Goal: Information Seeking & Learning: Learn about a topic

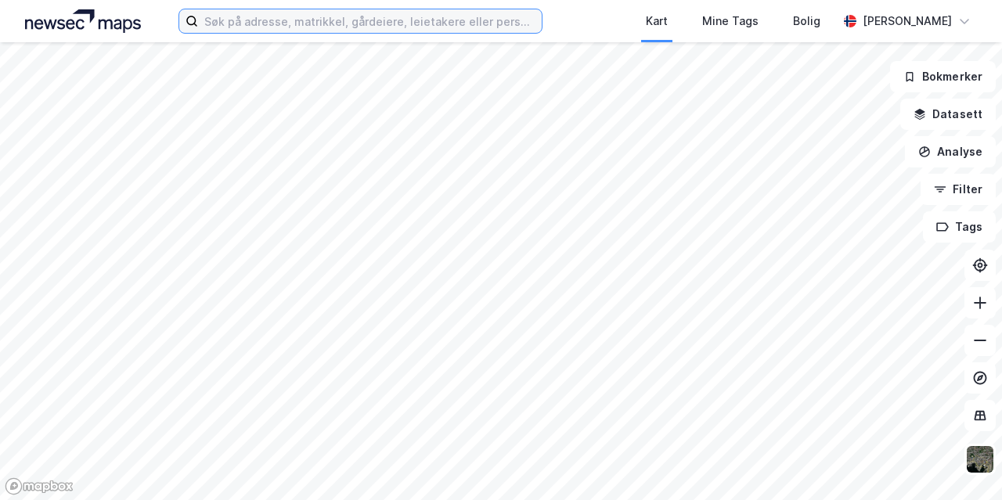
click at [317, 17] on input at bounding box center [370, 20] width 344 height 23
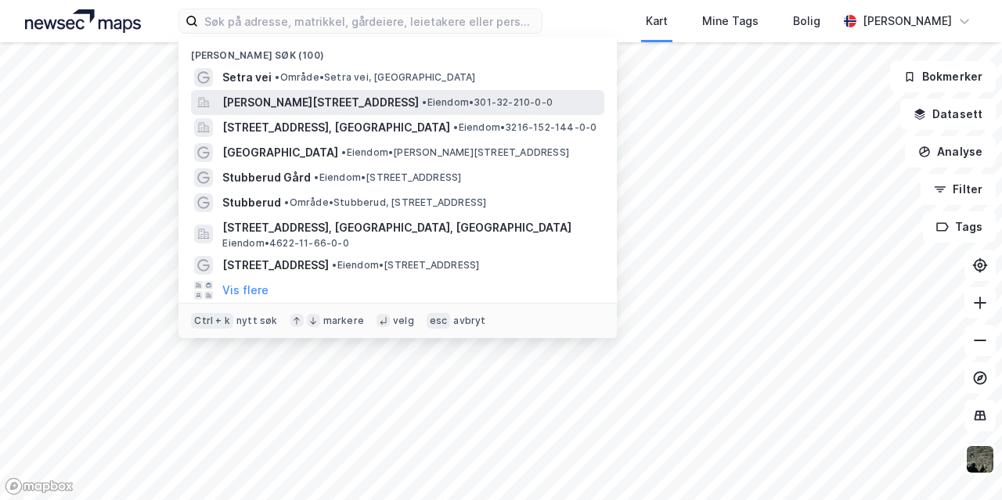
click at [311, 99] on span "[PERSON_NAME][STREET_ADDRESS]" at bounding box center [320, 102] width 196 height 19
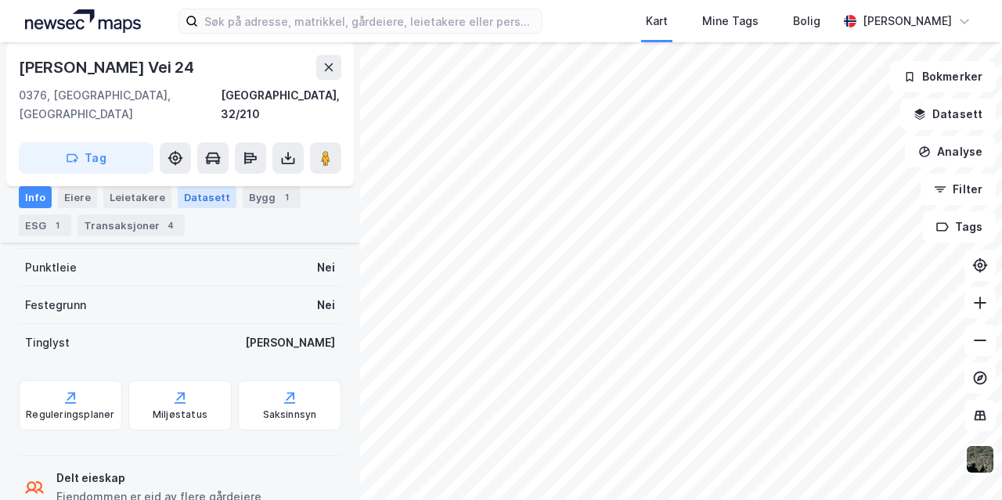
scroll to position [366, 0]
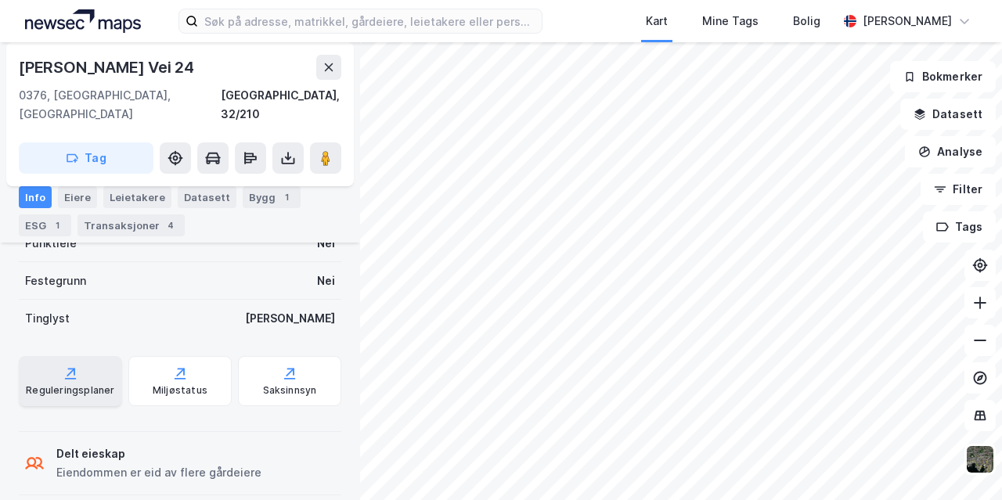
click at [86, 384] on div "Reguleringsplaner" at bounding box center [70, 390] width 88 height 13
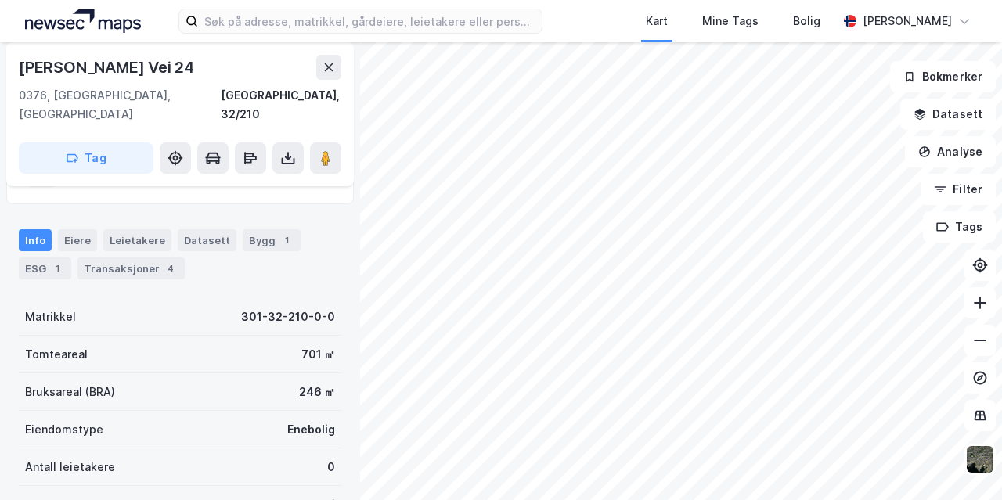
scroll to position [103, 0]
